Goal: Task Accomplishment & Management: Manage account settings

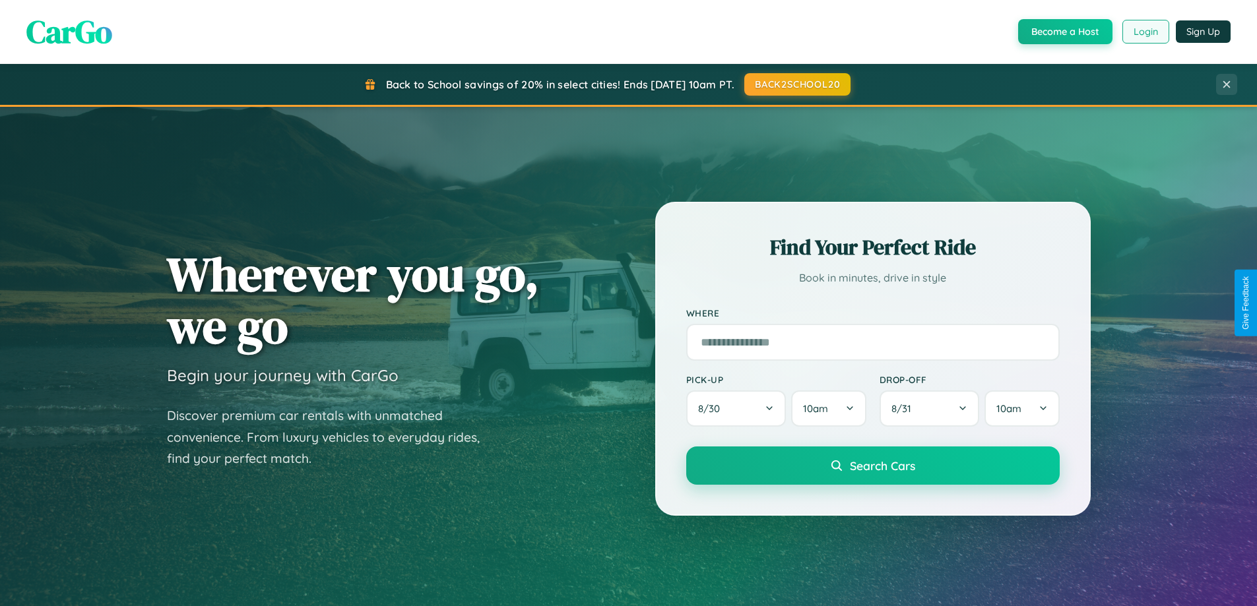
click at [1145, 32] on button "Login" at bounding box center [1145, 32] width 47 height 24
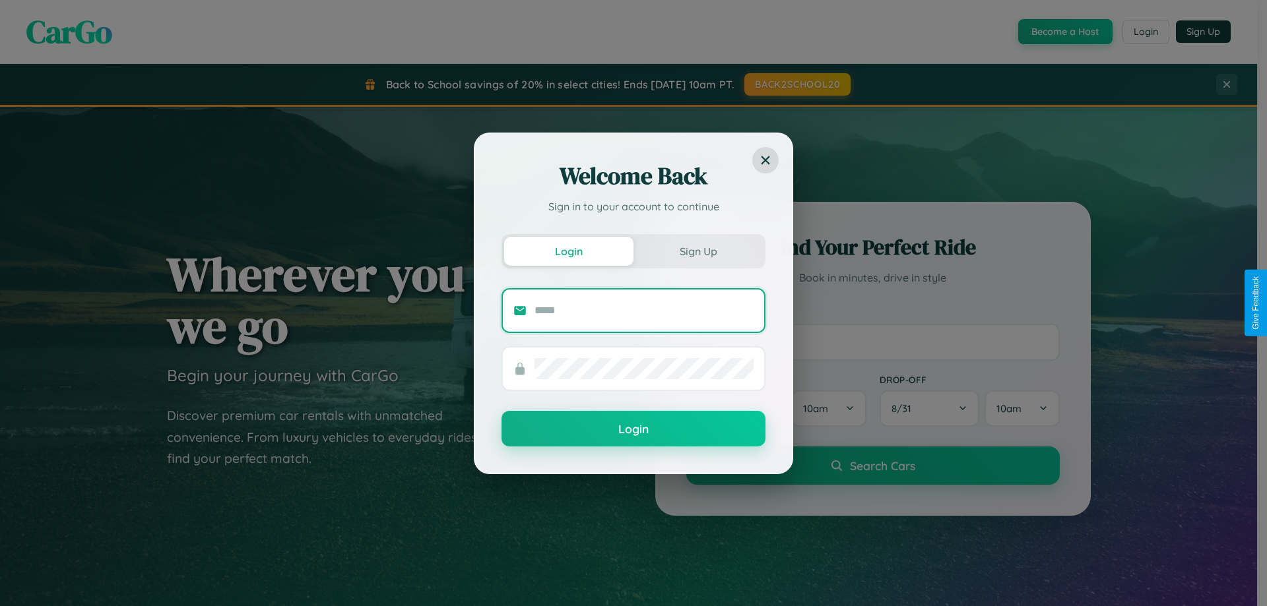
click at [644, 310] on input "text" at bounding box center [644, 310] width 219 height 21
type input "**********"
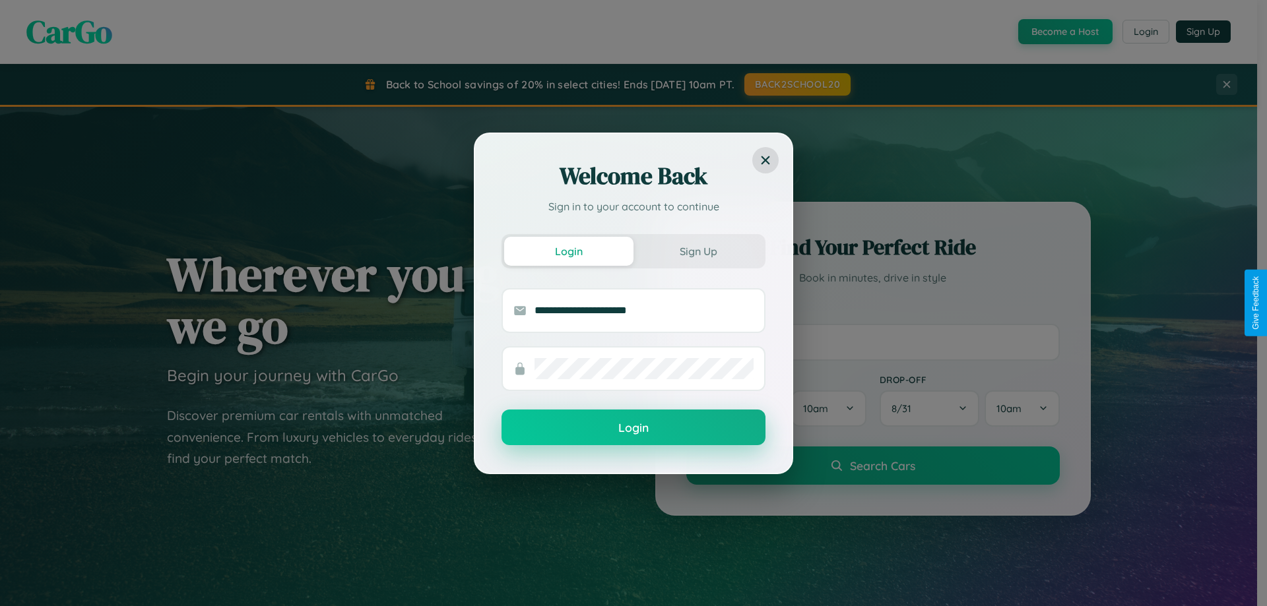
click at [633, 428] on button "Login" at bounding box center [634, 428] width 264 height 36
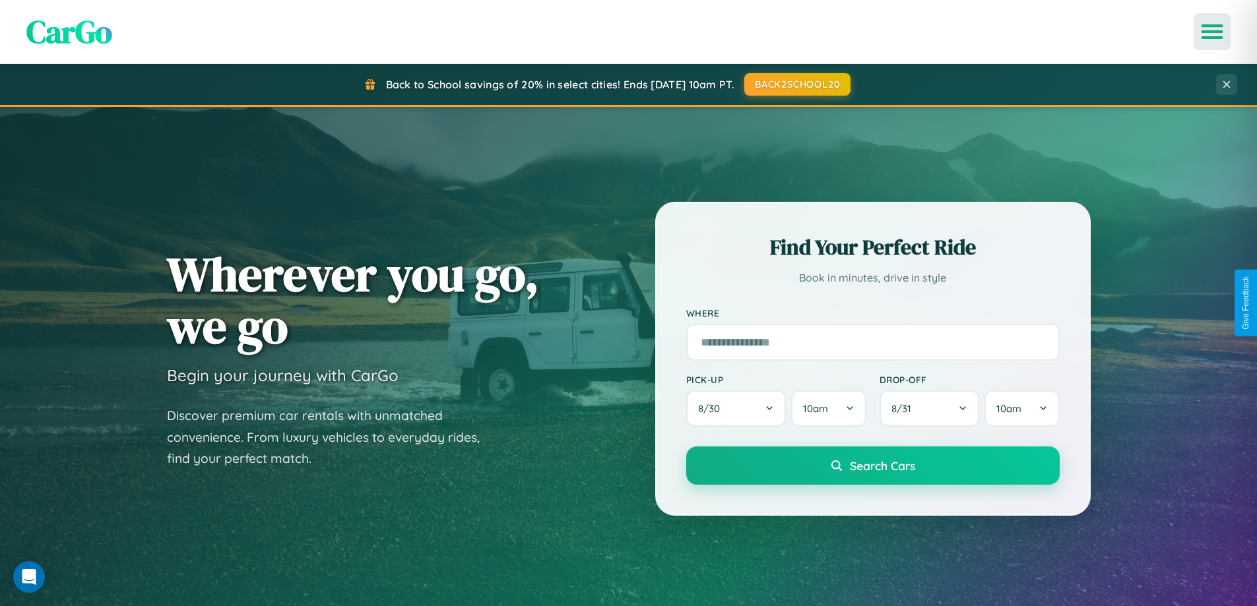
click at [1212, 32] on icon "Open menu" at bounding box center [1212, 32] width 19 height 12
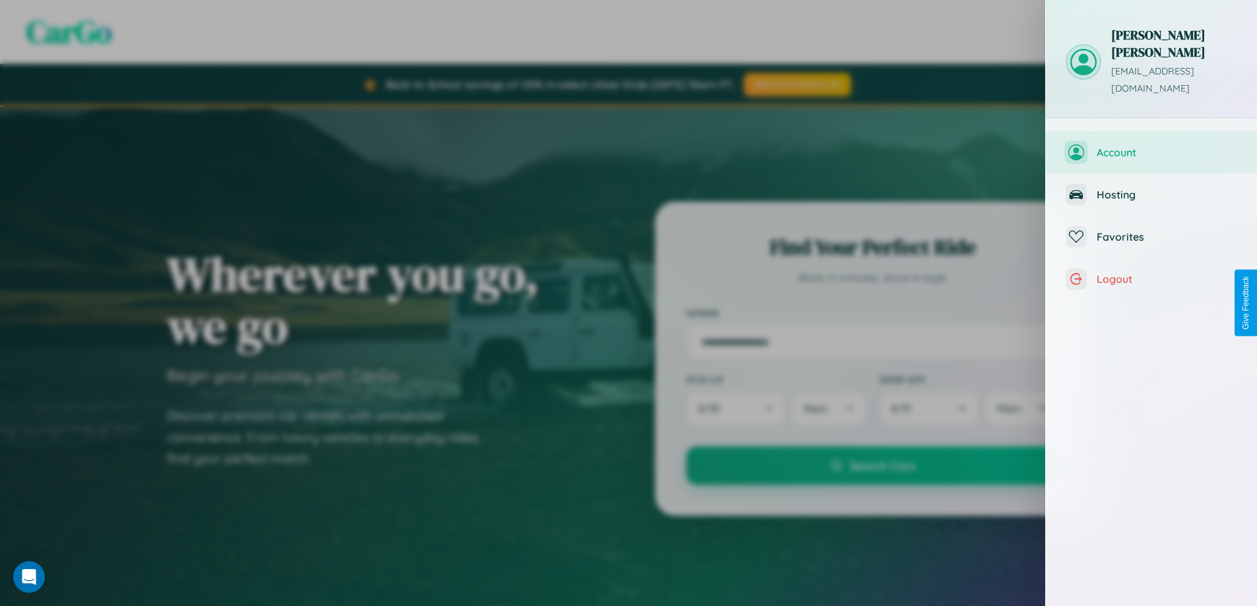
click at [1151, 146] on span "Account" at bounding box center [1167, 152] width 141 height 13
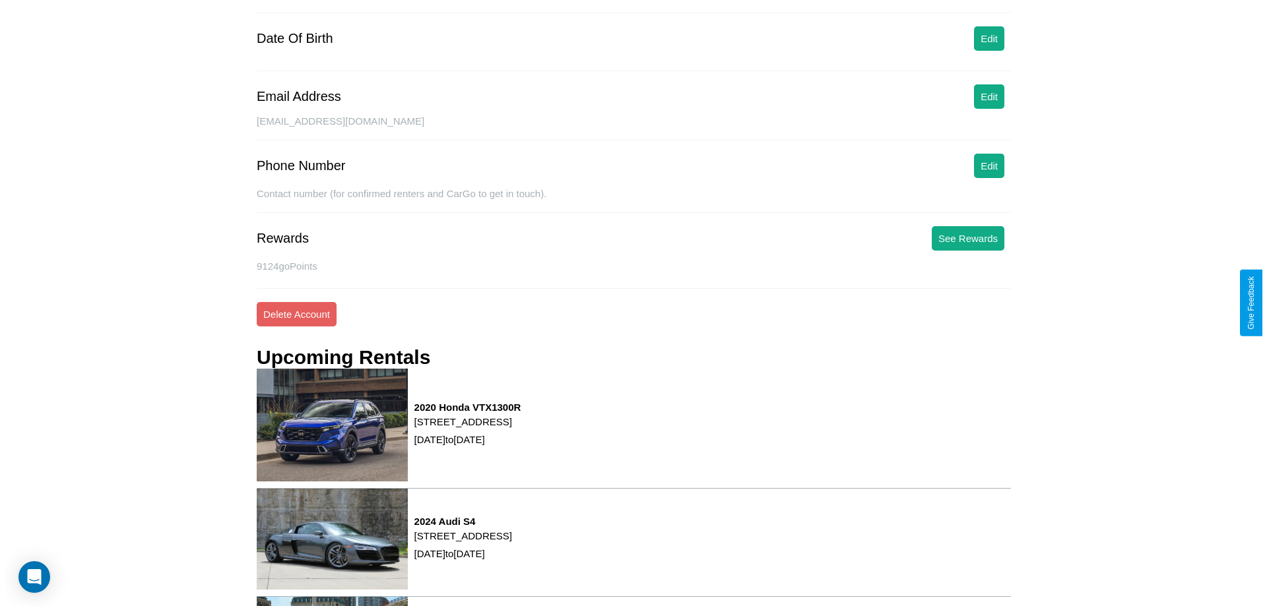
scroll to position [168, 0]
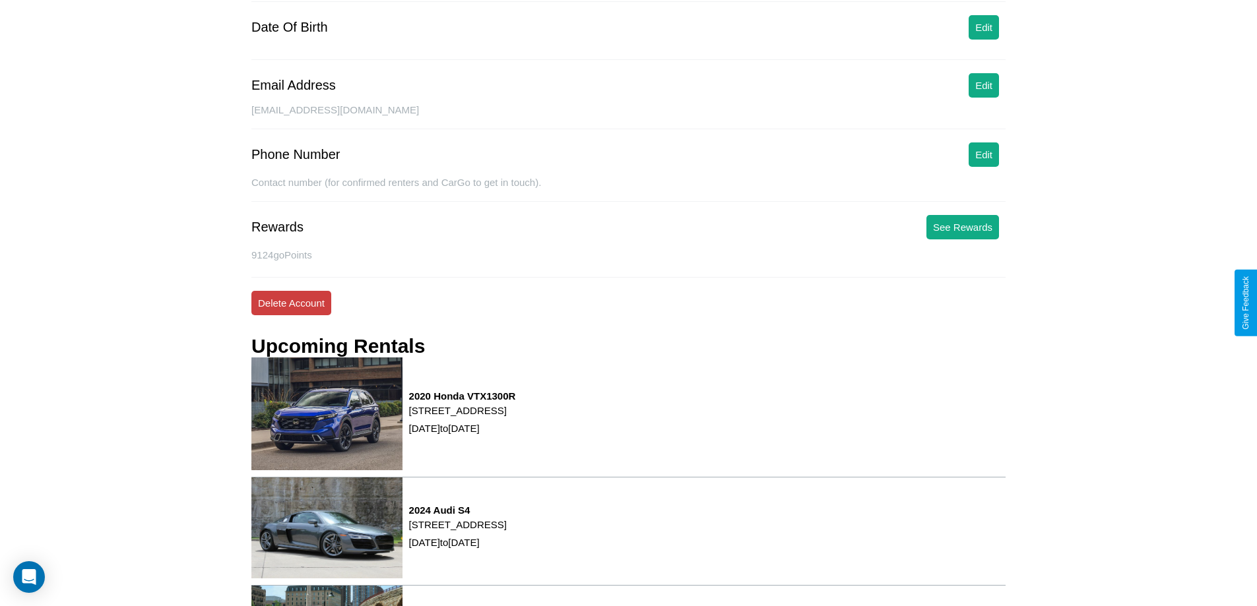
click at [291, 303] on button "Delete Account" at bounding box center [291, 303] width 80 height 24
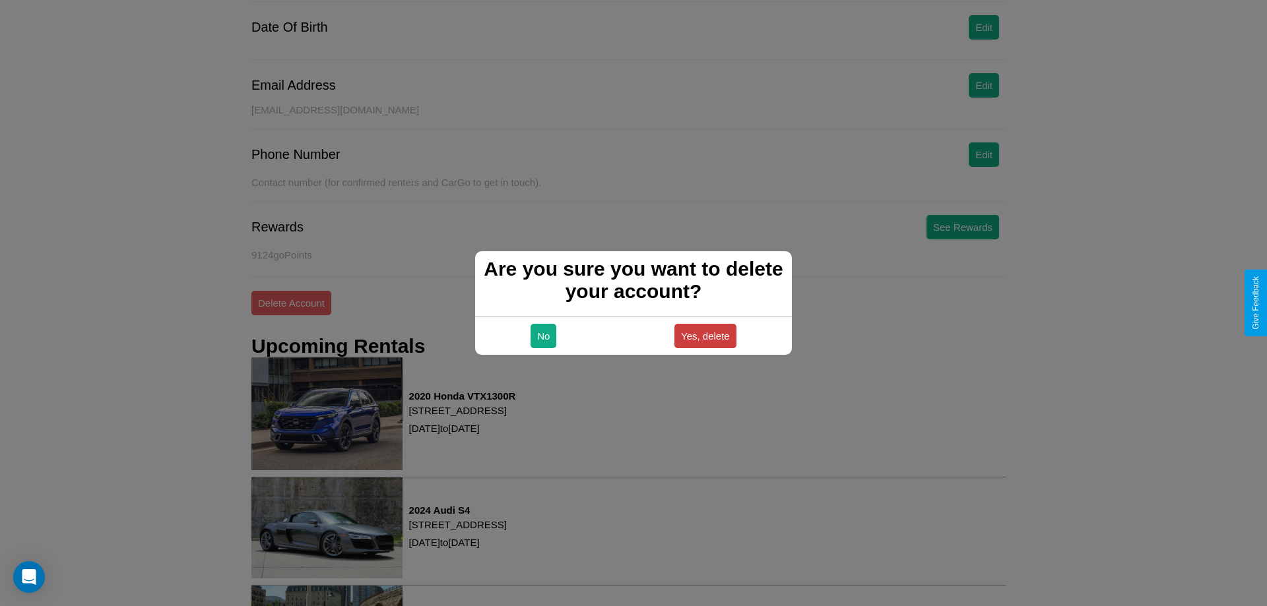
click at [705, 336] on button "Yes, delete" at bounding box center [705, 336] width 62 height 24
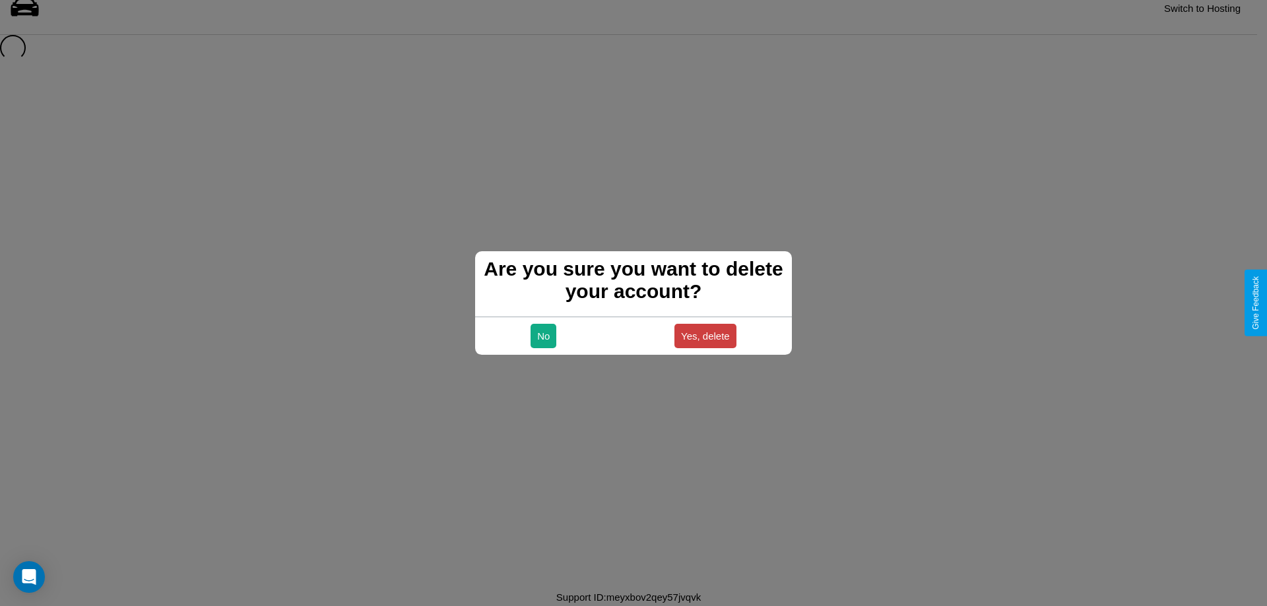
scroll to position [18, 0]
